Goal: Task Accomplishment & Management: Use online tool/utility

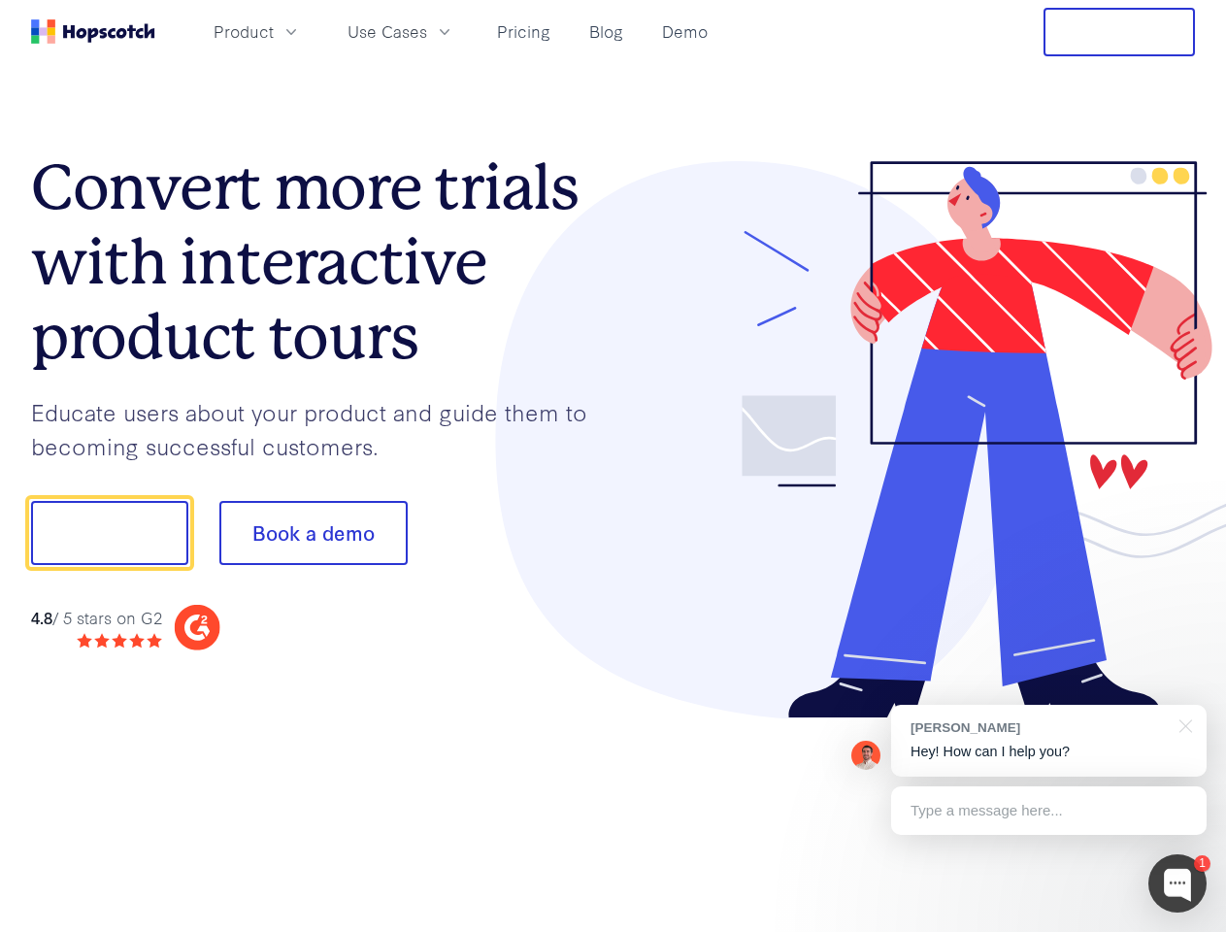
click at [614, 466] on div at bounding box center [905, 440] width 582 height 558
click at [274, 31] on span "Product" at bounding box center [244, 31] width 60 height 24
click at [427, 31] on span "Use Cases" at bounding box center [388, 31] width 80 height 24
click at [1119, 32] on button "Free Trial" at bounding box center [1119, 32] width 151 height 49
click at [109, 533] on button "Show me!" at bounding box center [109, 533] width 157 height 64
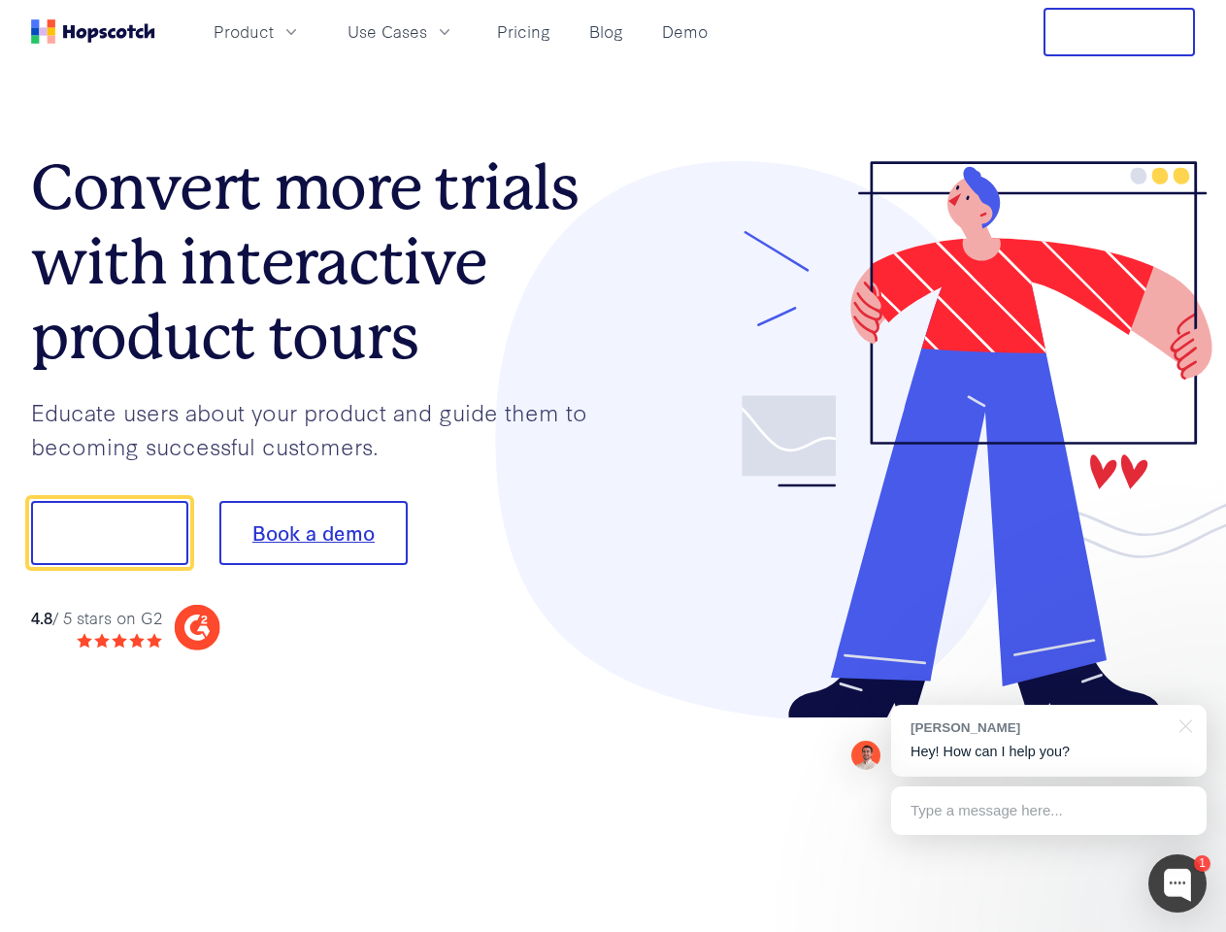
click at [313, 533] on button "Book a demo" at bounding box center [313, 533] width 188 height 64
click at [1178, 883] on div at bounding box center [1177, 883] width 58 height 58
click at [1048, 741] on div "[PERSON_NAME] Hey! How can I help you?" at bounding box center [1049, 741] width 316 height 72
click at [1182, 724] on div at bounding box center [1025, 531] width 364 height 648
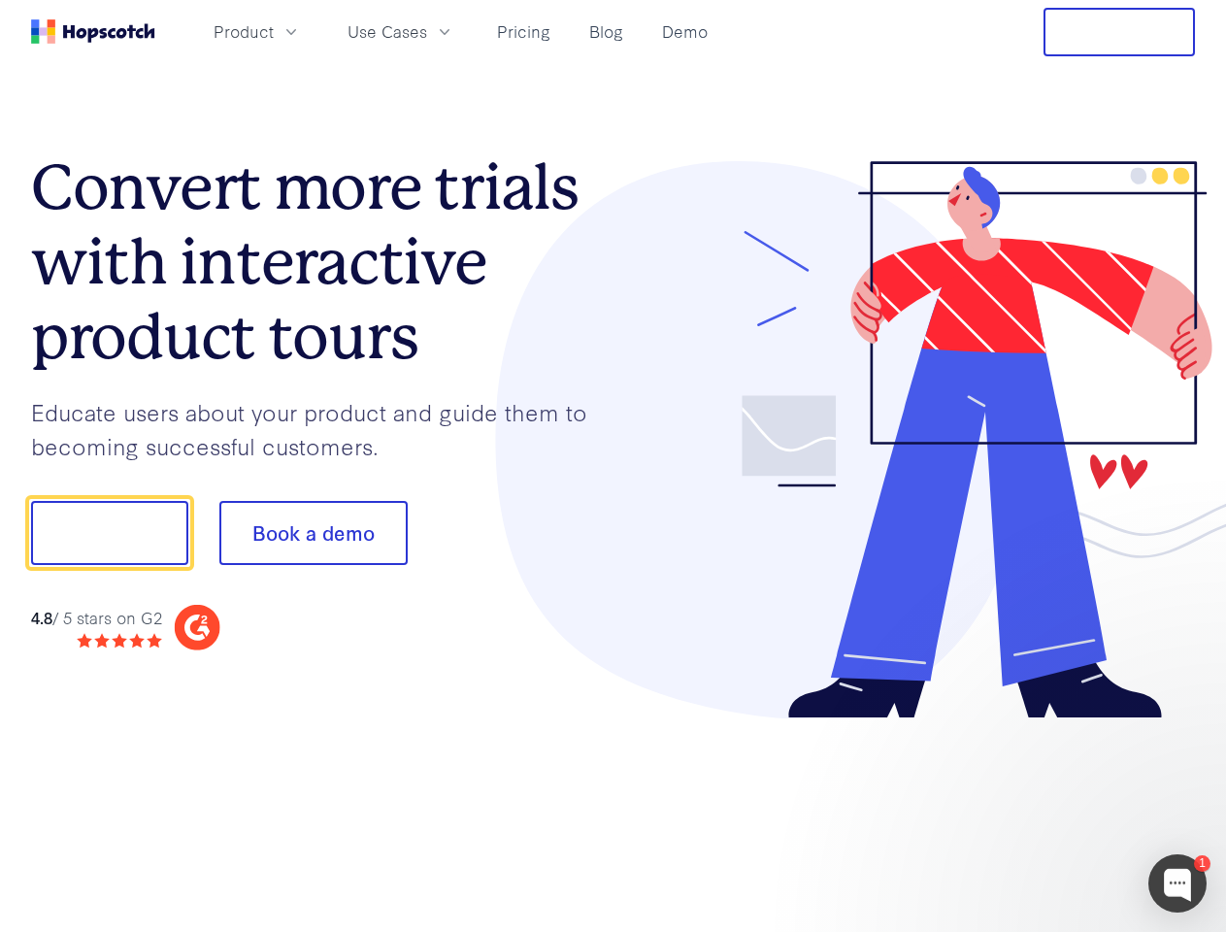
click at [1048, 811] on div at bounding box center [1025, 660] width 364 height 387
